Goal: Task Accomplishment & Management: Complete application form

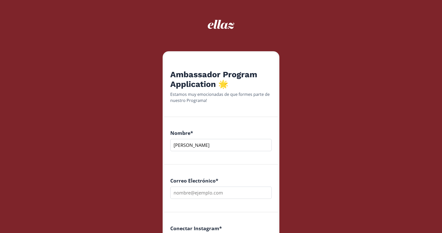
click at [225, 143] on input "[PERSON_NAME]" at bounding box center [220, 145] width 101 height 12
type input "[PERSON_NAME]"
click at [222, 196] on input "email" at bounding box center [220, 193] width 101 height 12
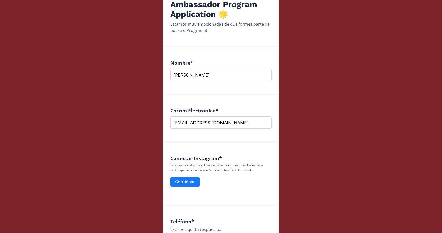
scroll to position [79, 0]
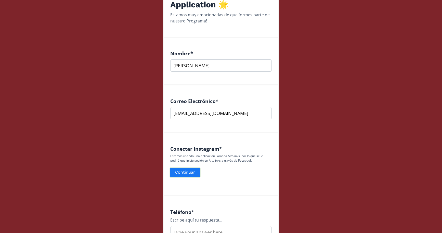
type input "[EMAIL_ADDRESS][DOMAIN_NAME]"
click at [197, 173] on button "Continuar" at bounding box center [184, 172] width 31 height 11
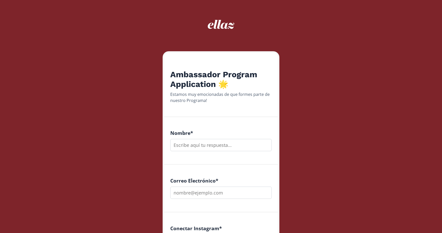
type input "r"
click at [214, 140] on input "Regina Giraulr" at bounding box center [220, 145] width 101 height 12
click at [210, 148] on input "Regina Giraulr" at bounding box center [220, 145] width 101 height 12
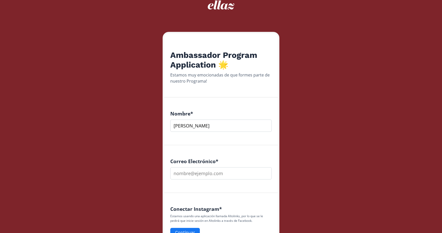
scroll to position [20, 0]
type input "[PERSON_NAME]"
click at [206, 171] on input "email" at bounding box center [220, 173] width 101 height 12
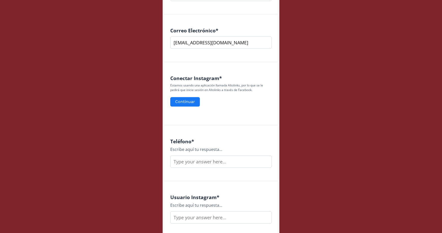
scroll to position [156, 0]
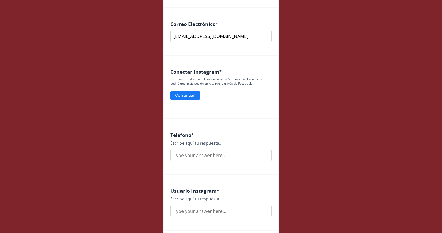
type input "[EMAIL_ADDRESS][DOMAIN_NAME]"
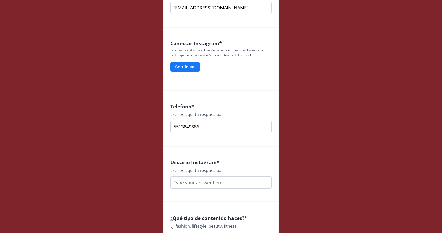
scroll to position [187, 0]
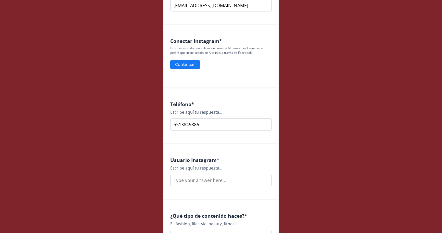
type input "5513849886"
click at [205, 181] on input "text" at bounding box center [220, 180] width 101 height 12
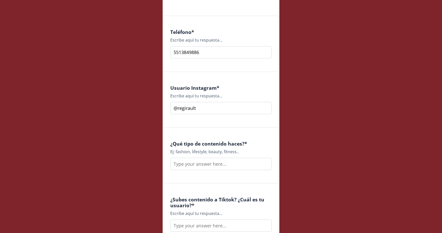
scroll to position [261, 0]
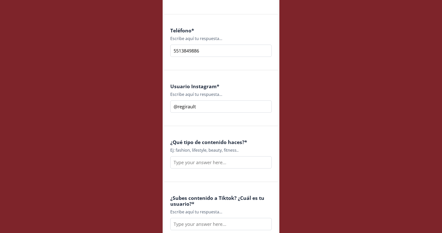
type input "@regirault"
click at [210, 165] on input "text" at bounding box center [220, 162] width 101 height 12
type input "f"
type input "m"
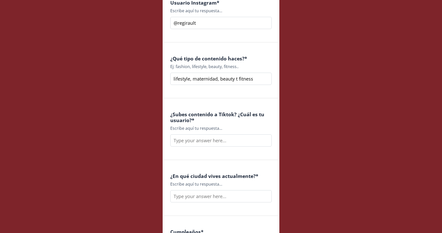
scroll to position [346, 0]
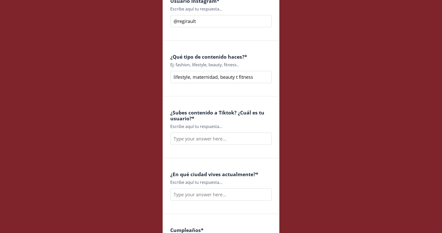
type input "lifestyle, maternidad, beauty t fitness"
click at [206, 137] on input "text" at bounding box center [220, 138] width 101 height 12
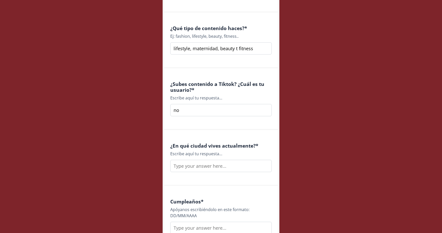
scroll to position [379, 0]
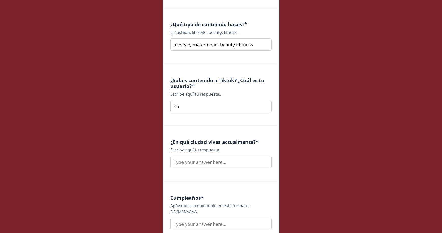
type input "no"
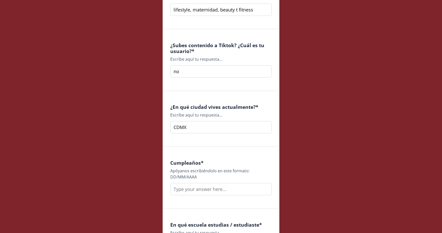
scroll to position [431, 0]
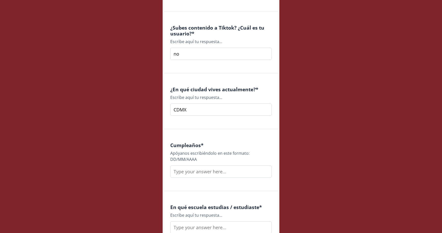
type input "CDMX"
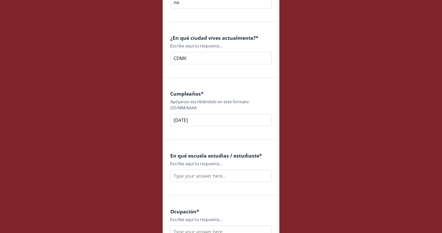
scroll to position [484, 0]
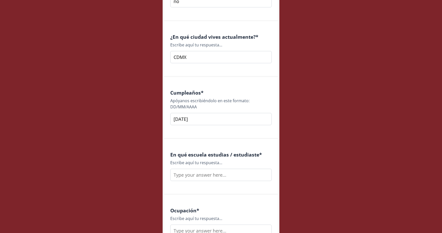
type input "12/05/1993"
click at [201, 179] on input "text" at bounding box center [220, 175] width 101 height 12
type input "c"
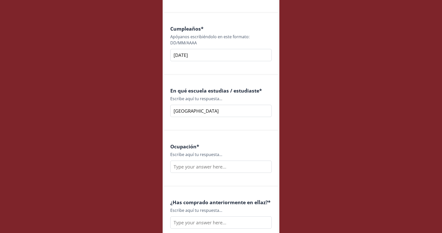
scroll to position [548, 0]
type input "Colegio Vista Hermosa"
click at [198, 170] on input "text" at bounding box center [220, 166] width 101 height 12
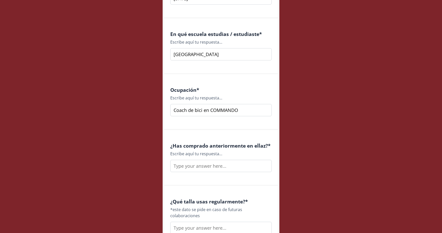
scroll to position [607, 0]
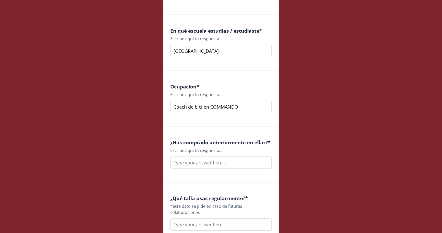
type input "Coach de bici en COMMANDO"
click at [196, 160] on input "text" at bounding box center [220, 162] width 101 height 12
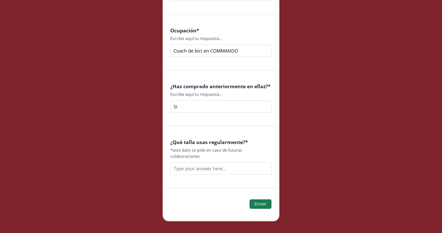
scroll to position [663, 0]
type input "Si"
click at [206, 167] on input "text" at bounding box center [220, 169] width 101 height 12
type input "4-6 (ahorita más maybe porque estoy en mi semana 30 de embarazo)"
click at [271, 199] on button "Enviar" at bounding box center [260, 204] width 23 height 11
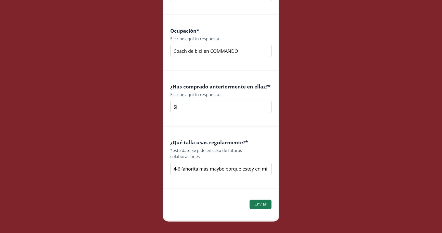
scroll to position [145, 0]
click at [255, 199] on button "Enviar" at bounding box center [260, 204] width 23 height 11
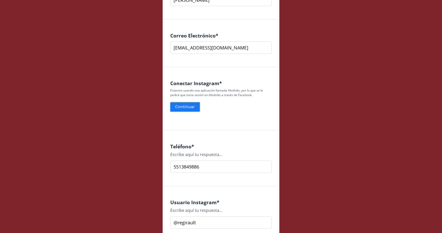
click at [192, 108] on button "Continuar" at bounding box center [184, 106] width 31 height 11
